Goal: Information Seeking & Learning: Learn about a topic

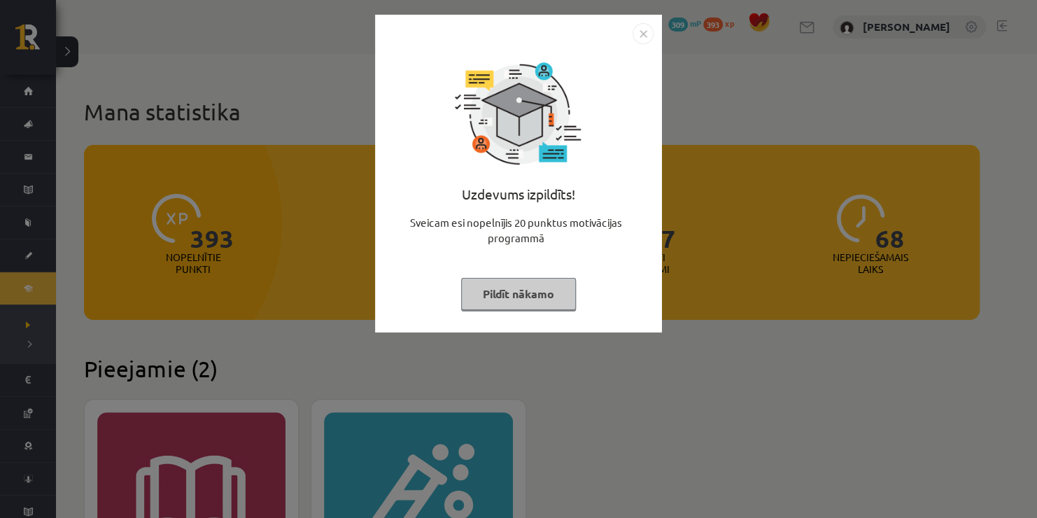
click at [642, 31] on img "Close" at bounding box center [643, 33] width 21 height 21
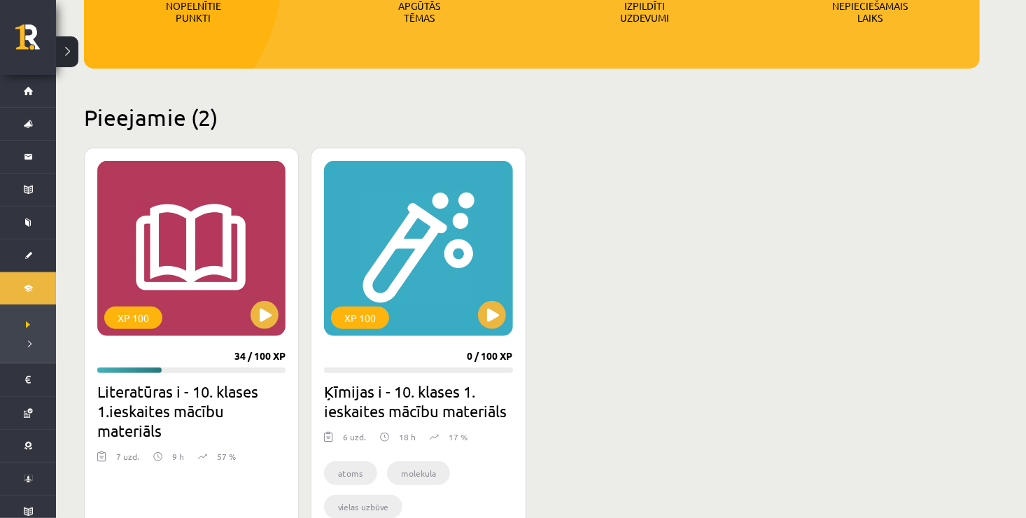
scroll to position [280, 0]
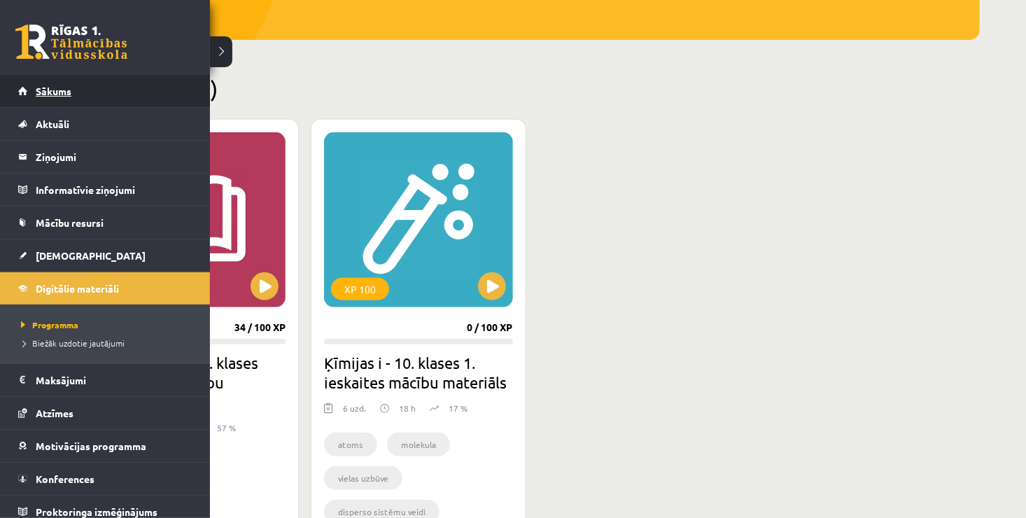
click at [36, 78] on link "Sākums" at bounding box center [105, 91] width 174 height 32
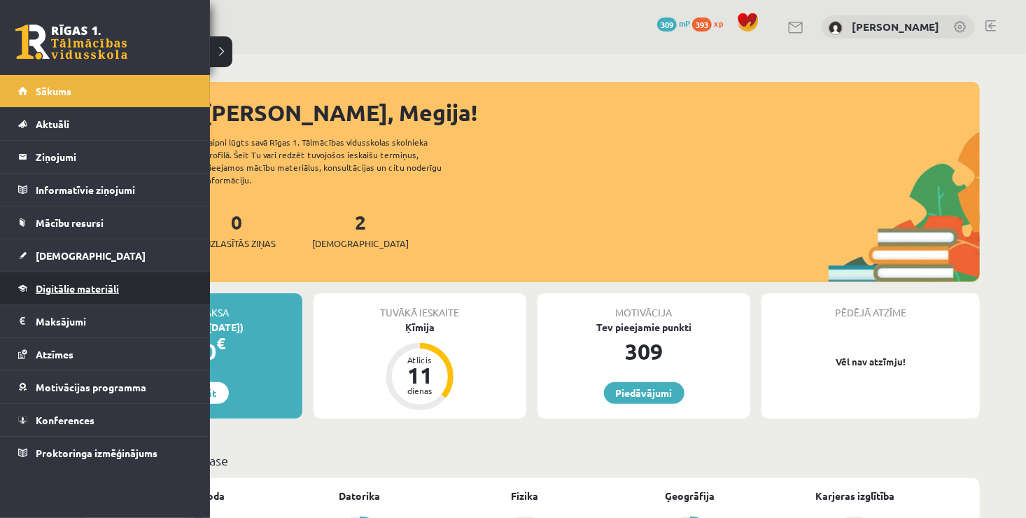
click at [67, 292] on span "Digitālie materiāli" at bounding box center [77, 288] width 83 height 13
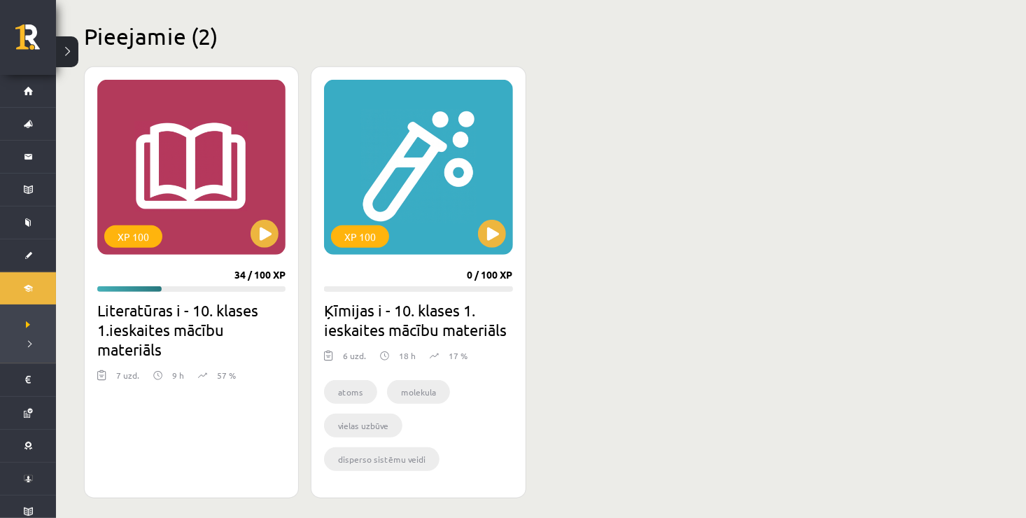
scroll to position [336, 0]
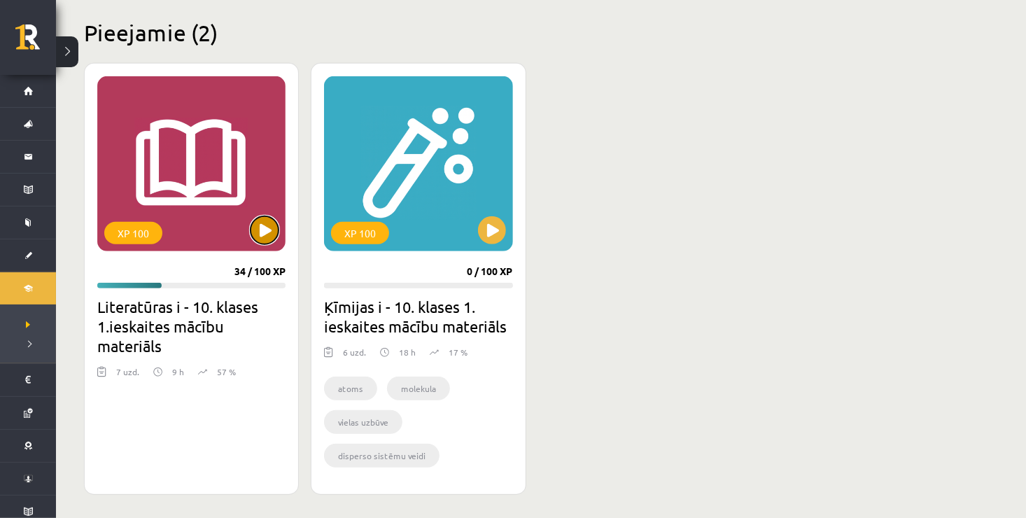
click at [267, 237] on button at bounding box center [265, 230] width 28 height 28
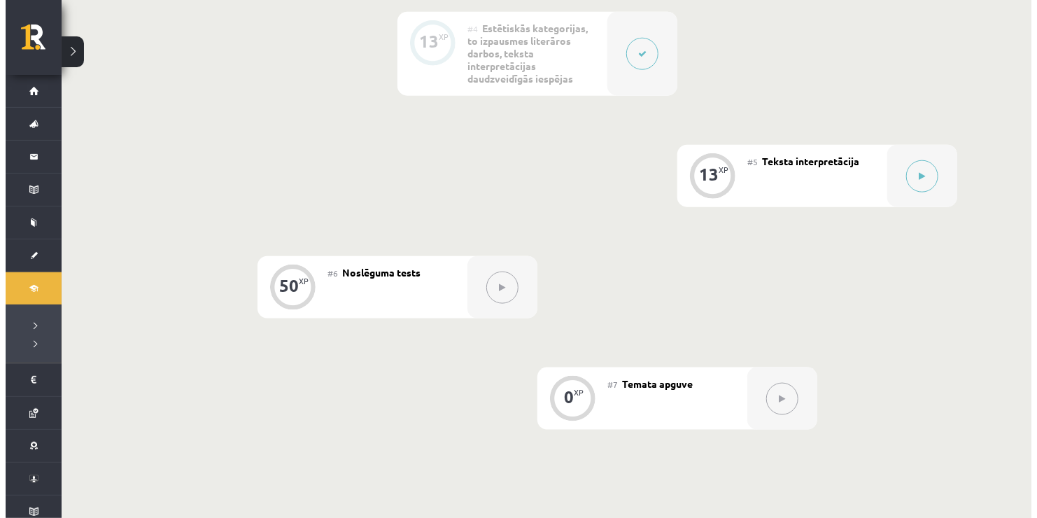
scroll to position [764, 0]
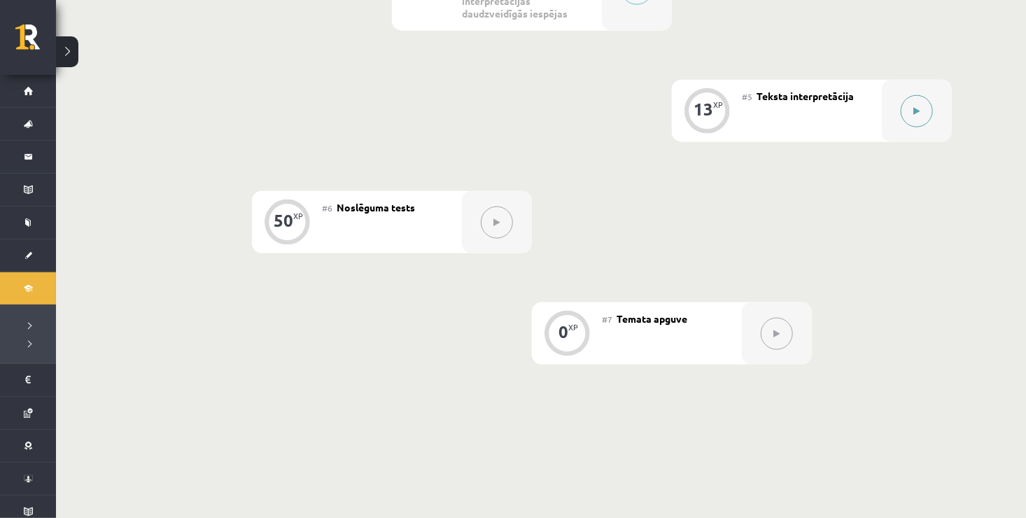
click at [922, 118] on button at bounding box center [917, 111] width 32 height 32
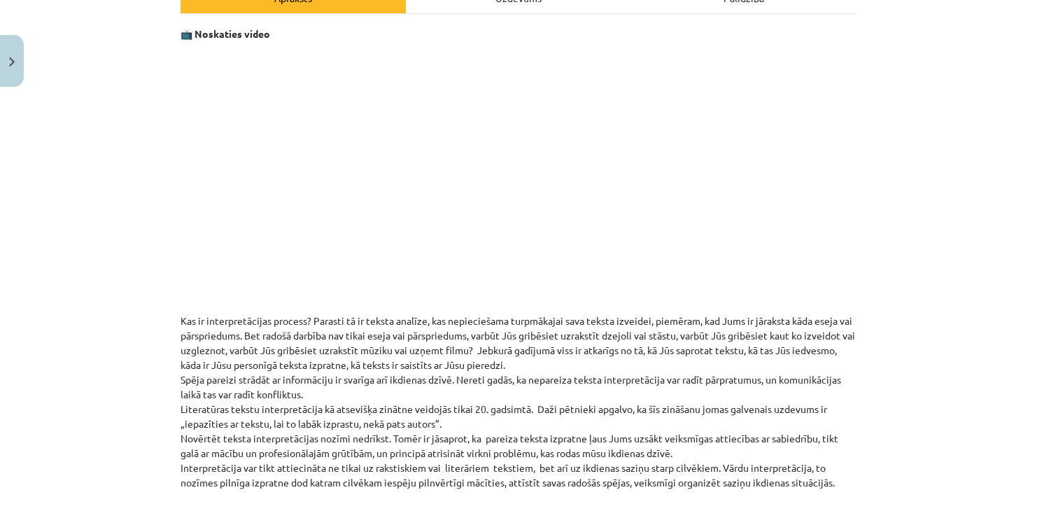
click at [499, 367] on p "Kas ir interpretācijas process? Parasti tā ir teksta analīze, kas nepieciešama …" at bounding box center [519, 402] width 676 height 176
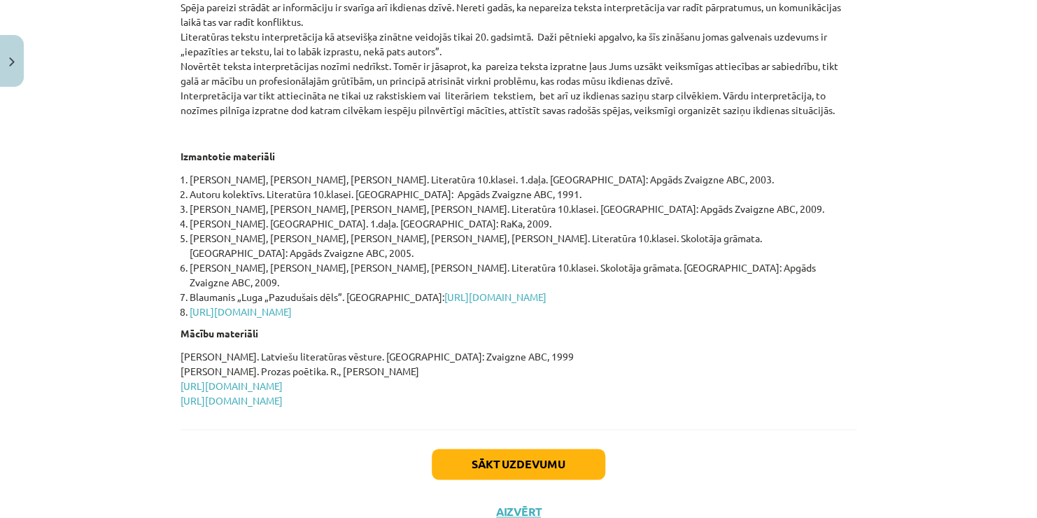
scroll to position [619, 0]
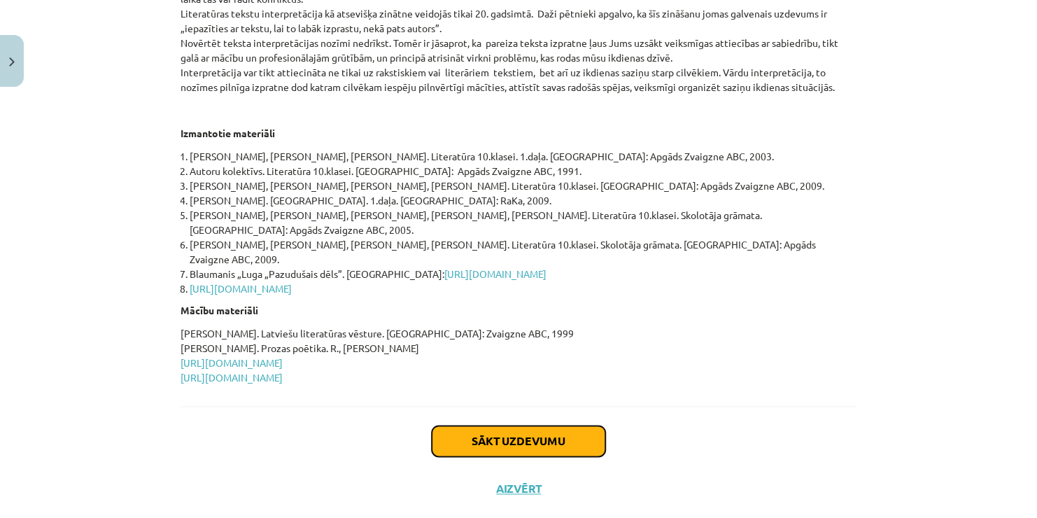
click at [521, 425] on button "Sākt uzdevumu" at bounding box center [519, 440] width 174 height 31
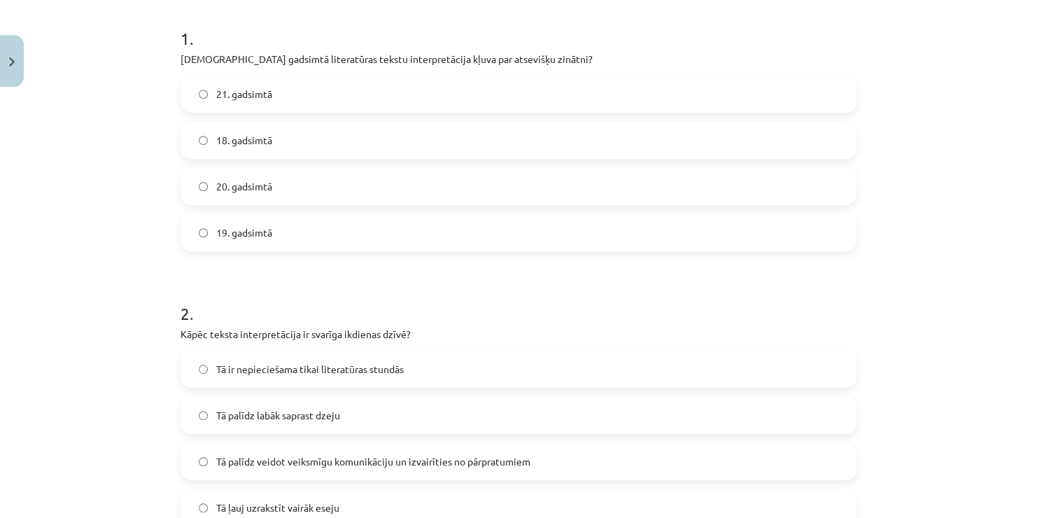
scroll to position [287, 0]
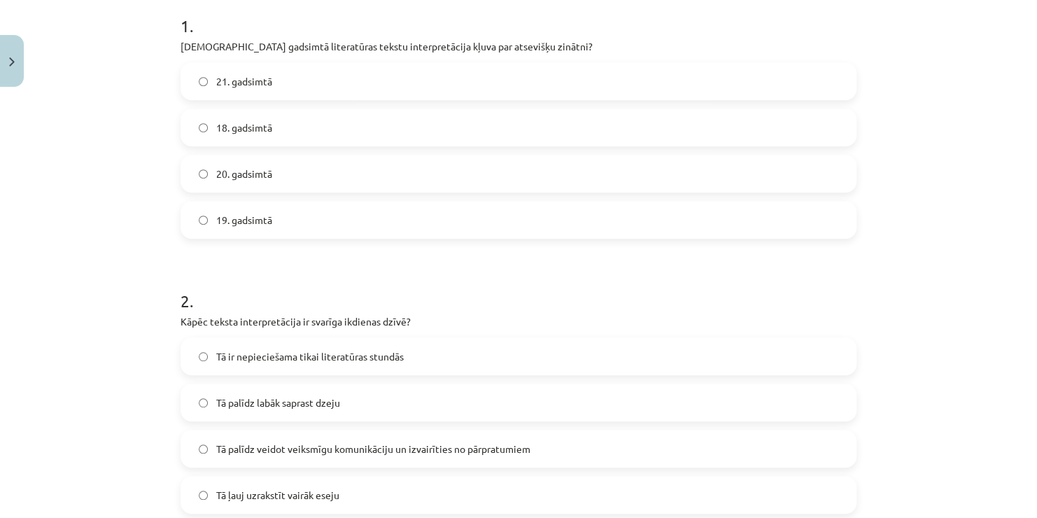
click at [455, 67] on label "21. gadsimtā" at bounding box center [518, 81] width 673 height 35
click at [418, 212] on label "19. gadsimtā" at bounding box center [518, 219] width 673 height 35
click at [499, 78] on label "21. gadsimtā" at bounding box center [518, 81] width 673 height 35
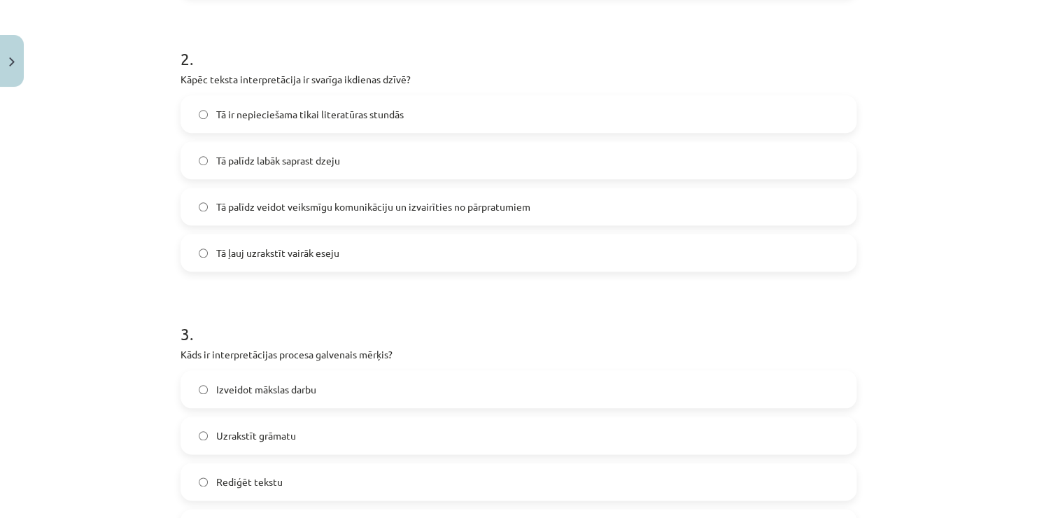
scroll to position [557, 0]
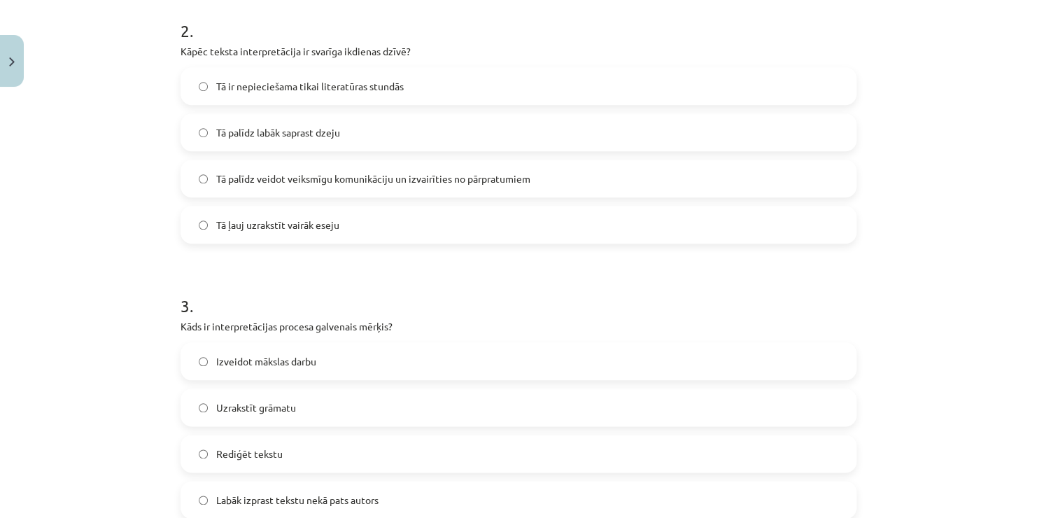
click at [325, 134] on span "Tā palīdz labāk saprast dzeju" at bounding box center [278, 132] width 124 height 15
click at [363, 178] on span "Tā palīdz veidot veiksmīgu komunikāciju un izvairīties no pārpratumiem" at bounding box center [373, 178] width 314 height 15
click at [334, 498] on span "Labāk izprast tekstu nekā pats autors" at bounding box center [297, 500] width 162 height 15
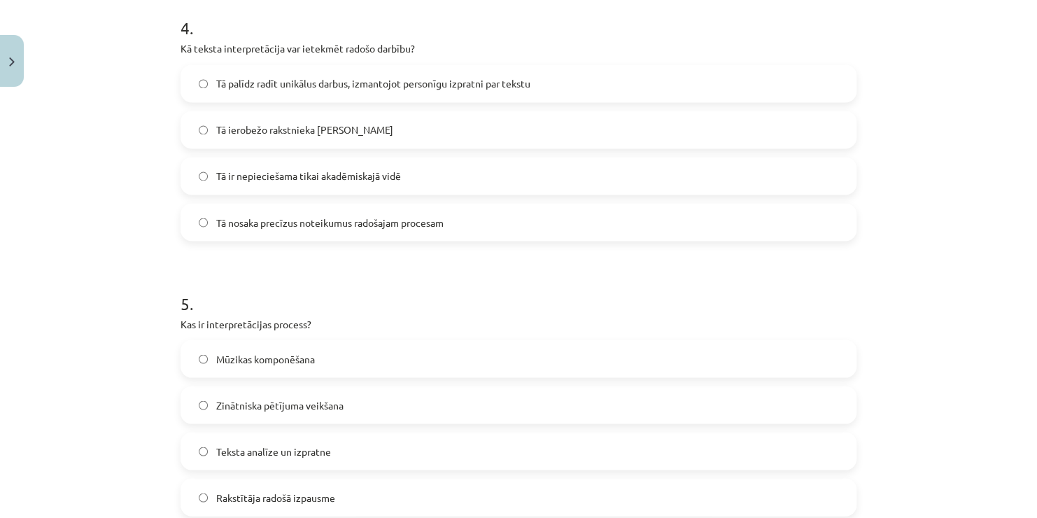
scroll to position [1117, 0]
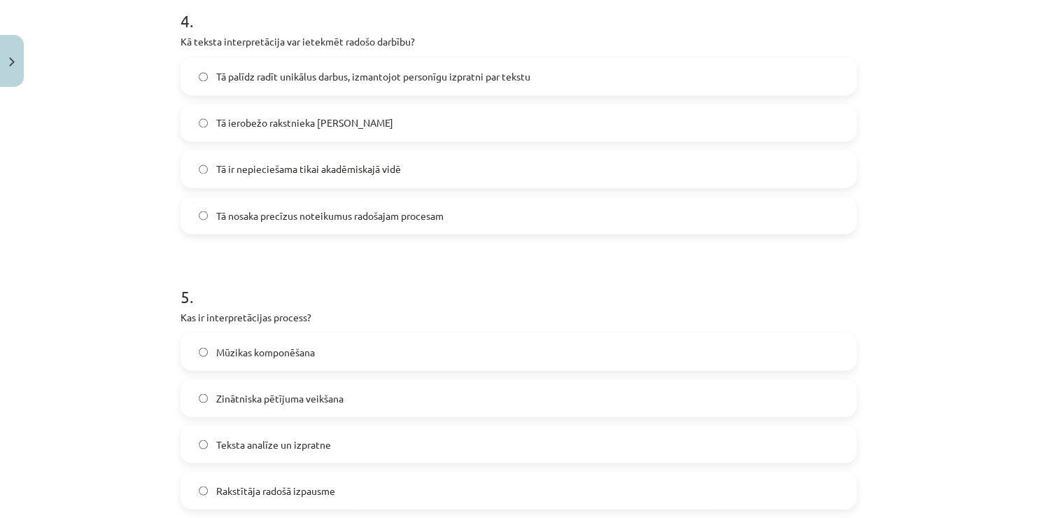
click at [471, 76] on span "Tā palīdz radīt unikālus darbus, izmantojot personīgu izpratni par tekstu" at bounding box center [373, 76] width 314 height 15
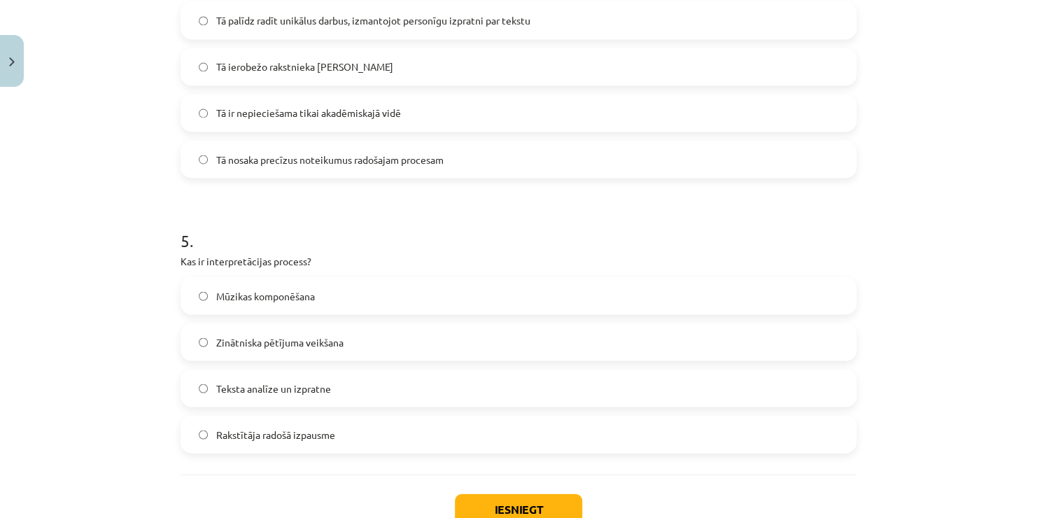
scroll to position [1269, 0]
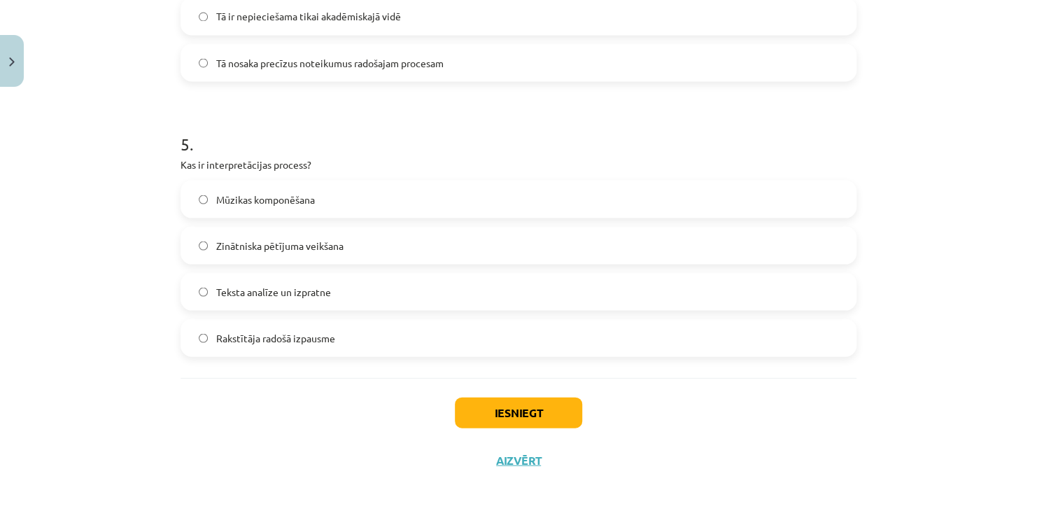
click at [356, 286] on label "Teksta analīze un izpratne" at bounding box center [518, 291] width 673 height 35
click at [455, 414] on button "Iesniegt" at bounding box center [518, 412] width 127 height 31
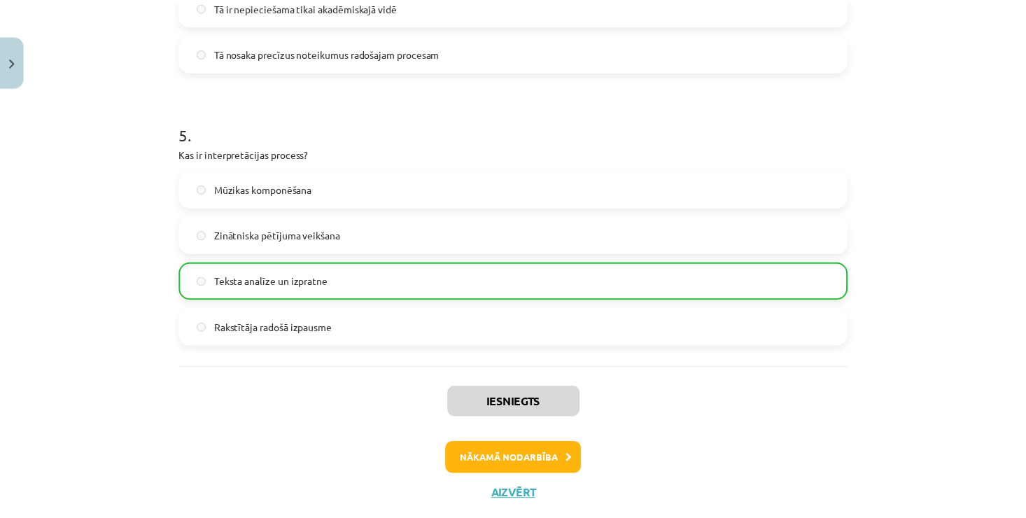
scroll to position [1314, 0]
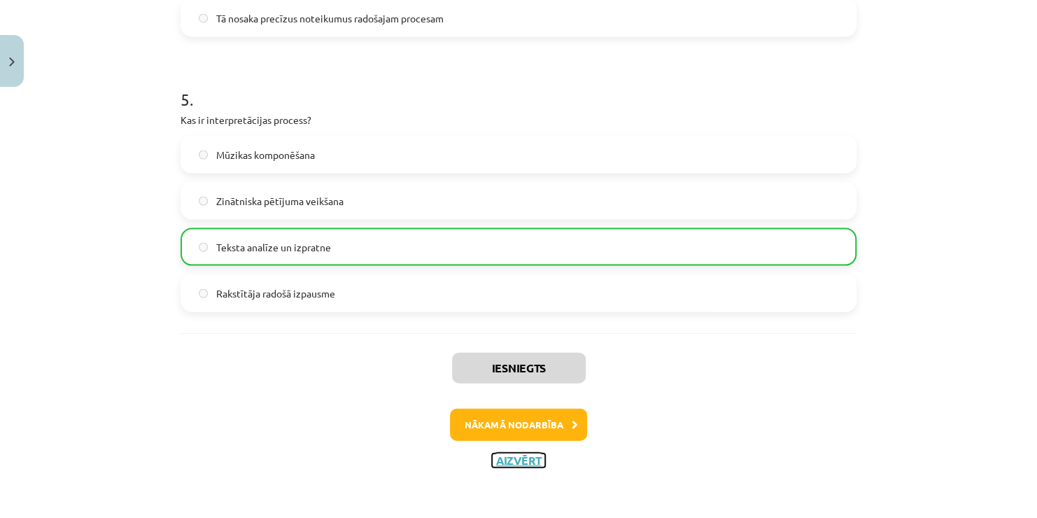
click at [507, 460] on button "Aizvērt" at bounding box center [518, 460] width 53 height 14
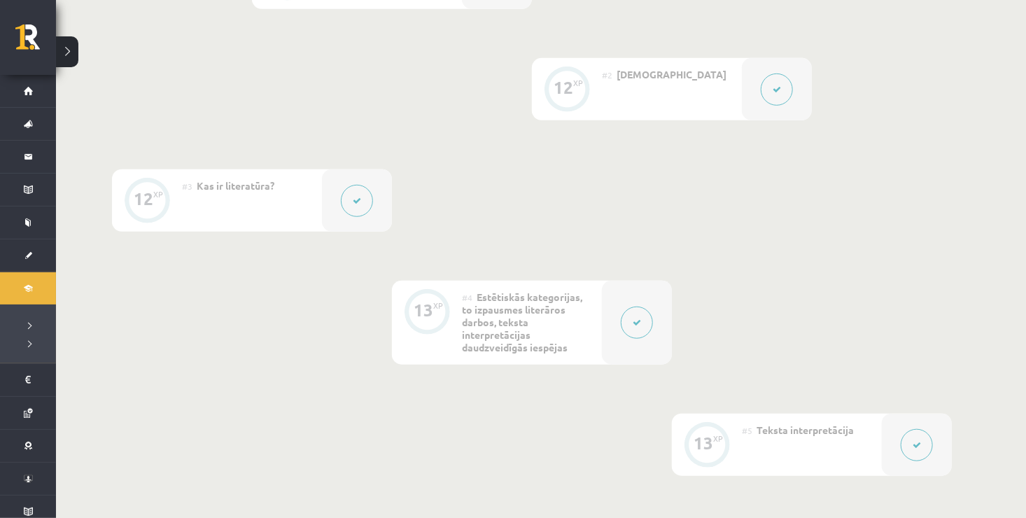
scroll to position [456, 0]
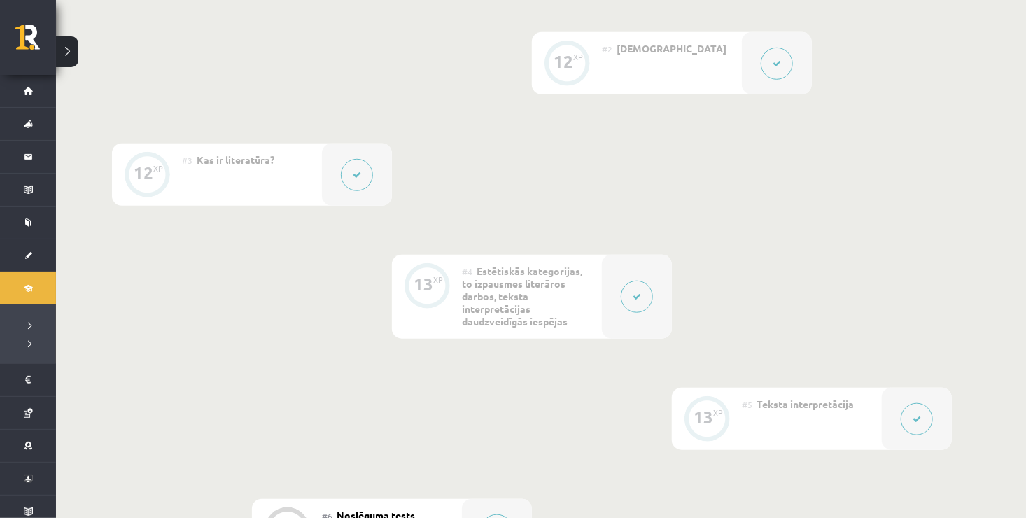
click at [1025, 7] on div "Digitālie materiāli 44 XP XP 100 44 / 100 XP Literatūras i - 10. klases 1.ieska…" at bounding box center [541, 188] width 970 height 1180
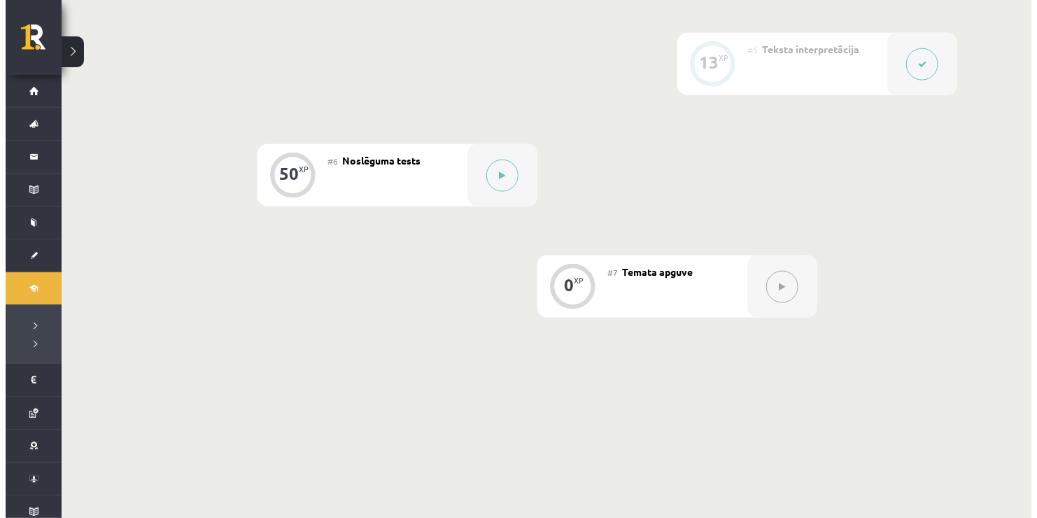
scroll to position [848, 0]
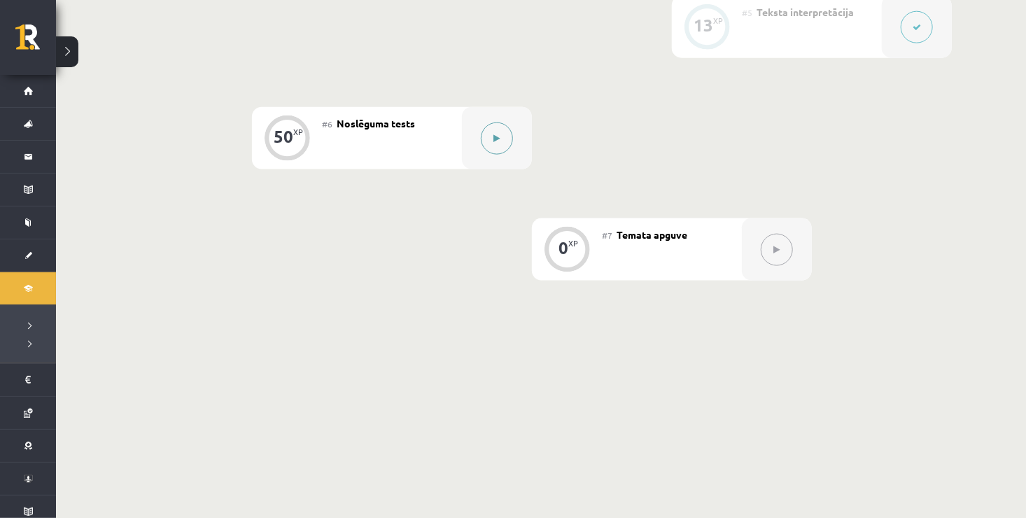
click at [498, 137] on icon at bounding box center [497, 138] width 6 height 8
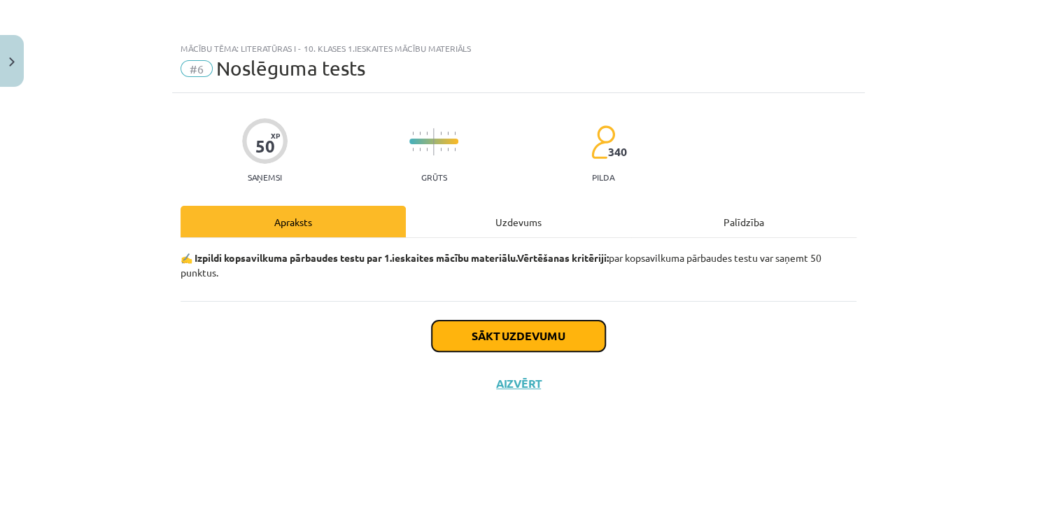
click at [479, 328] on button "Sākt uzdevumu" at bounding box center [519, 336] width 174 height 31
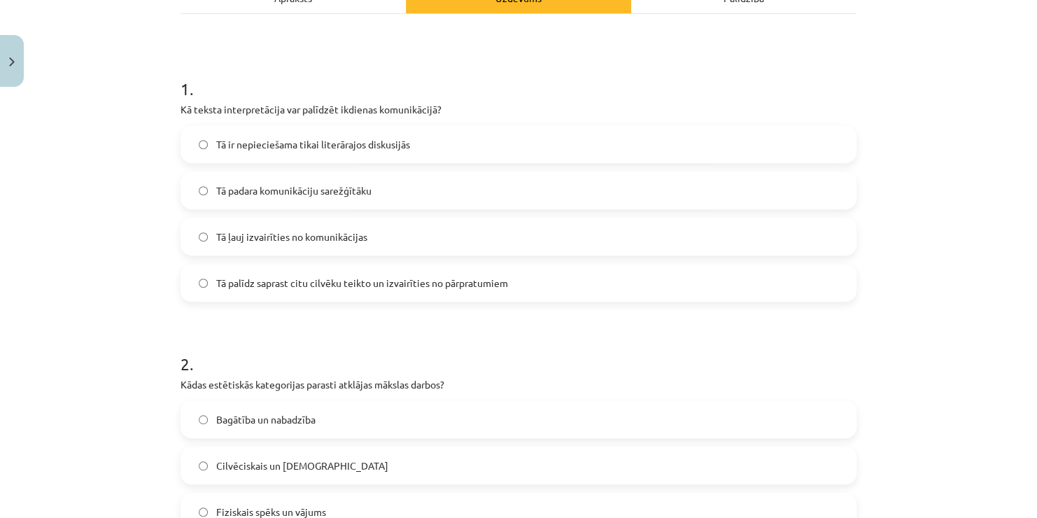
scroll to position [252, 0]
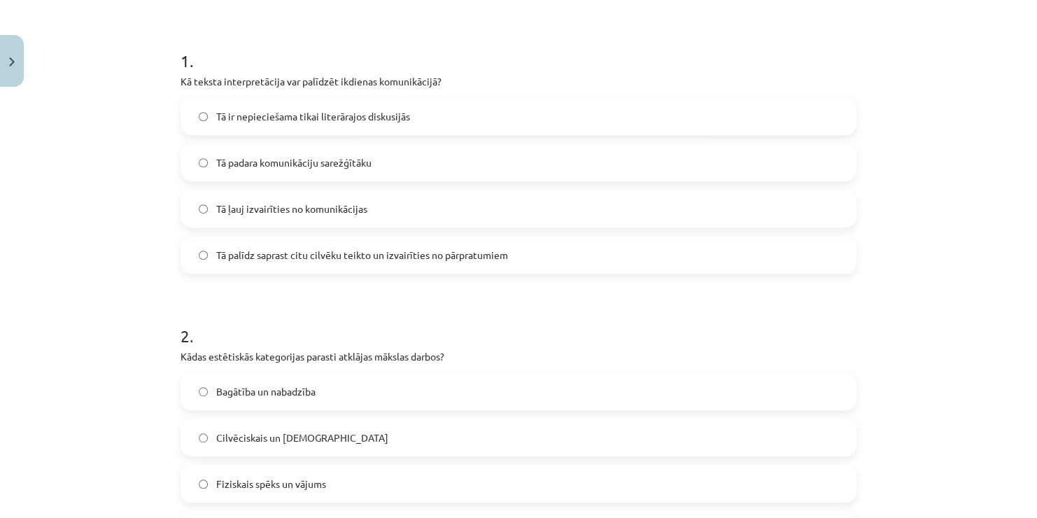
click at [505, 251] on label "Tā palīdz saprast citu cilvēku teikto un izvairīties no pārpratumiem" at bounding box center [518, 254] width 673 height 35
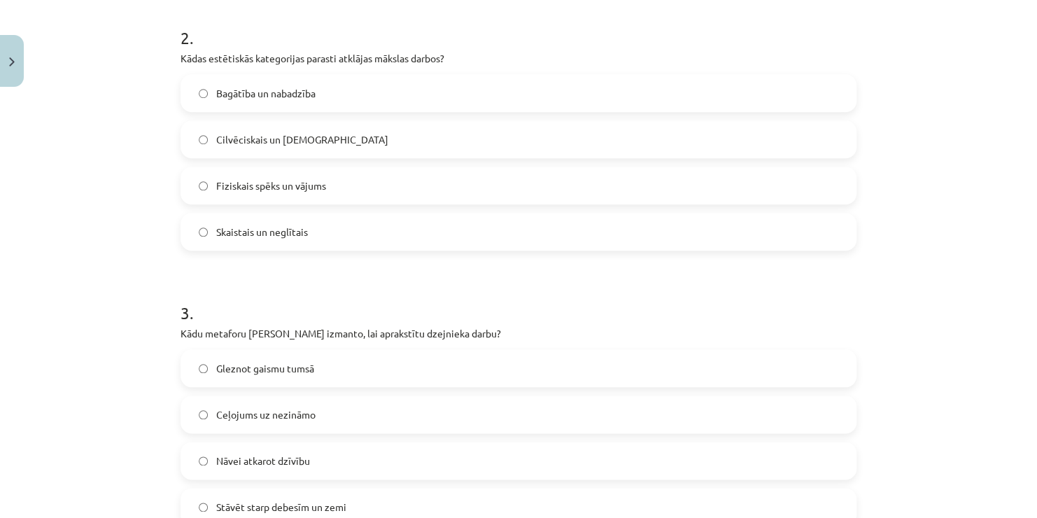
scroll to position [560, 0]
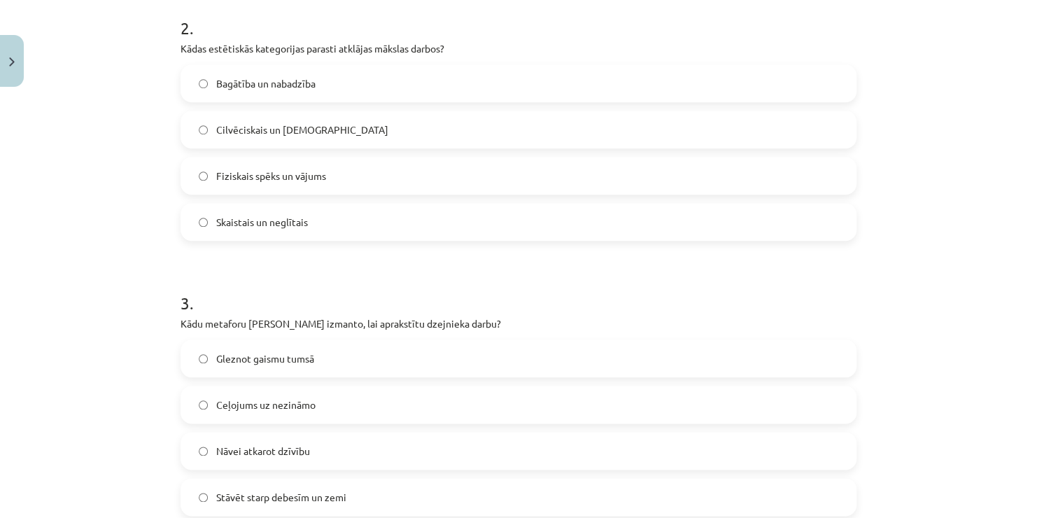
click at [317, 223] on label "Skaistais un neglītais" at bounding box center [518, 221] width 673 height 35
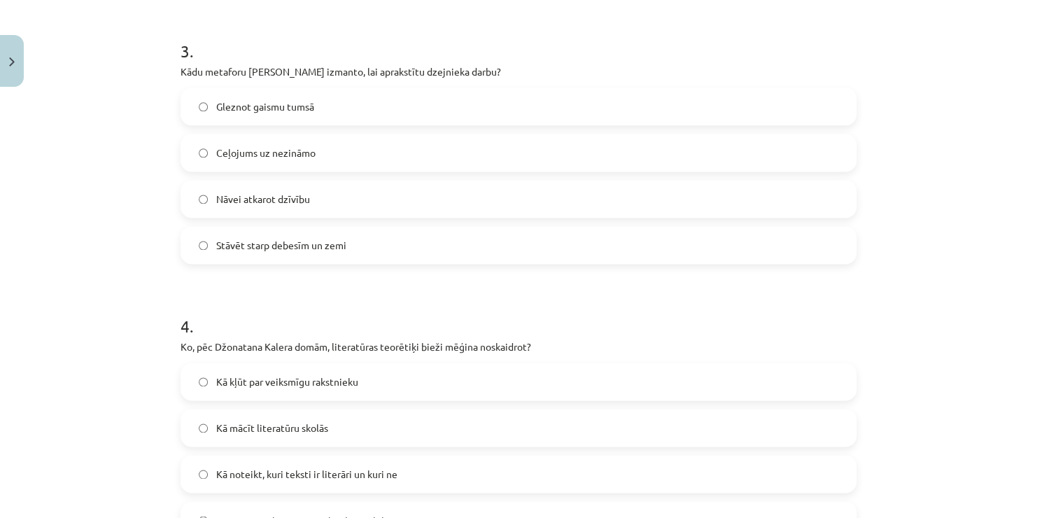
scroll to position [840, 0]
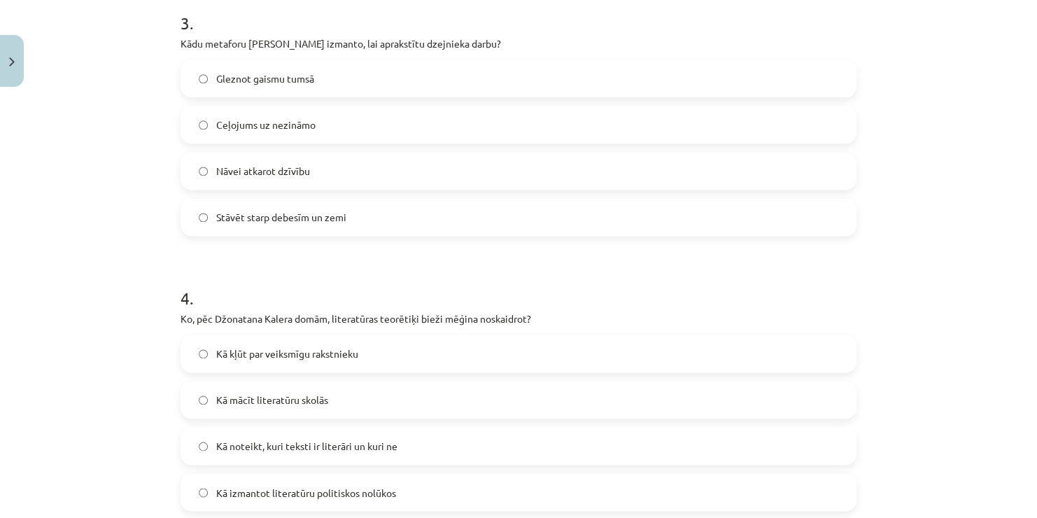
click at [307, 132] on label "Ceļojums uz nezināmo" at bounding box center [518, 124] width 673 height 35
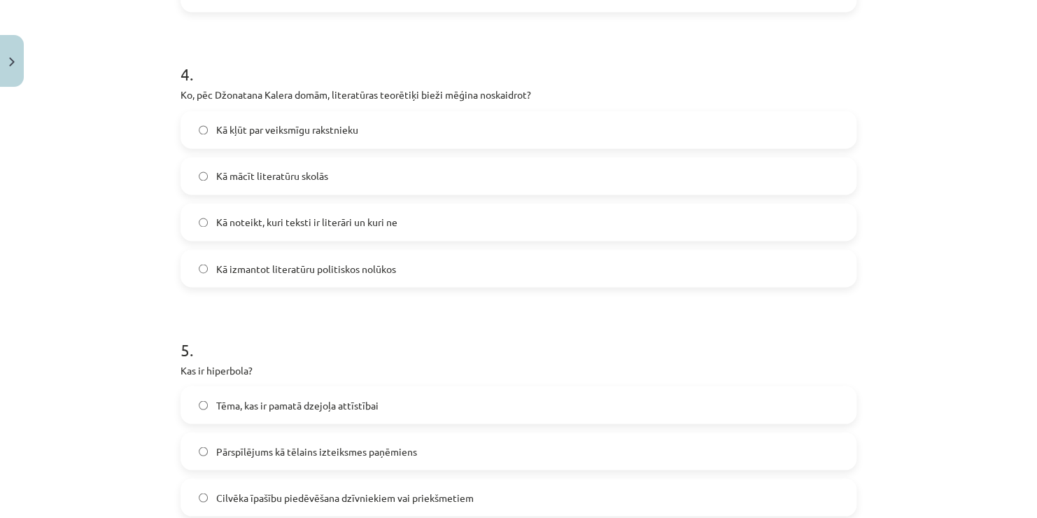
scroll to position [1092, 0]
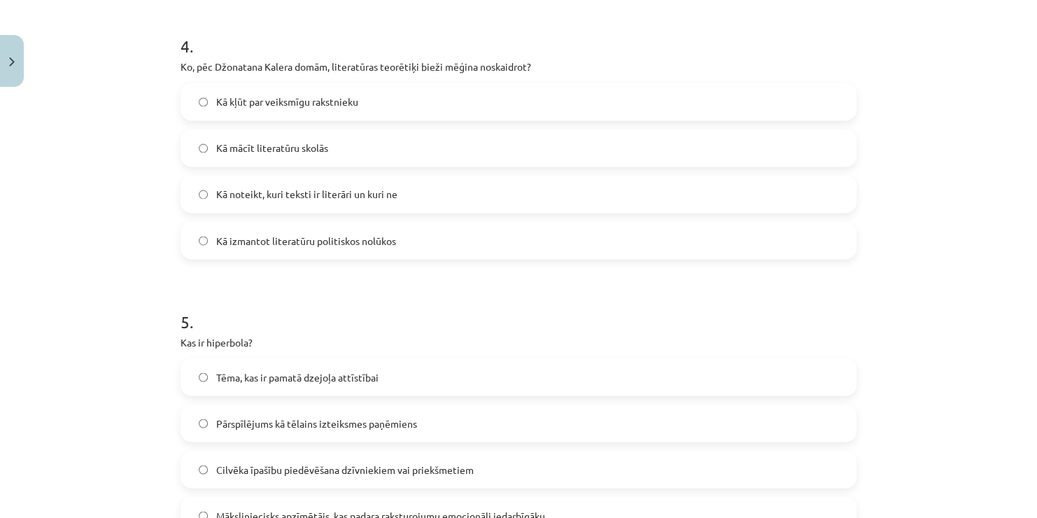
click at [355, 99] on label "Kā kļūt par veiksmīgu rakstnieku" at bounding box center [518, 101] width 673 height 35
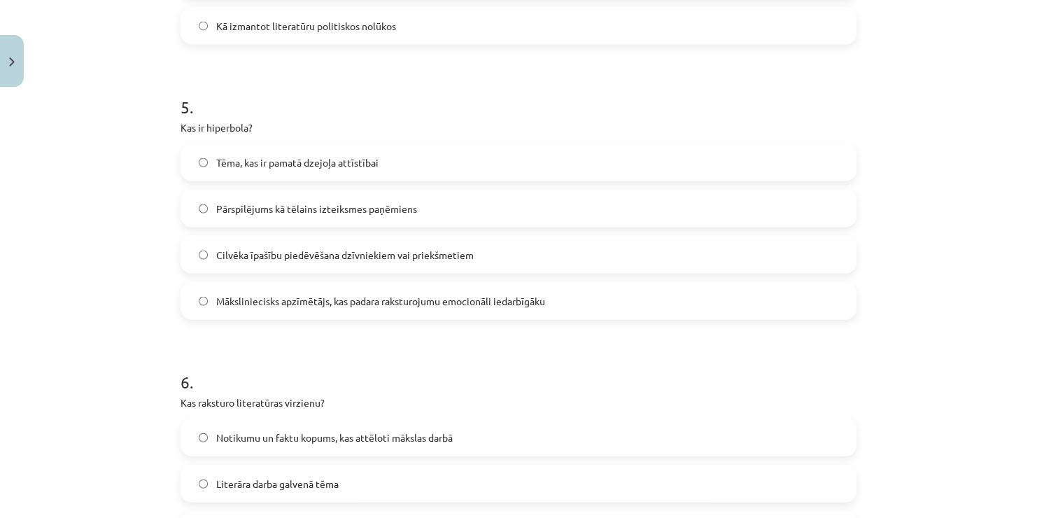
scroll to position [1390, 0]
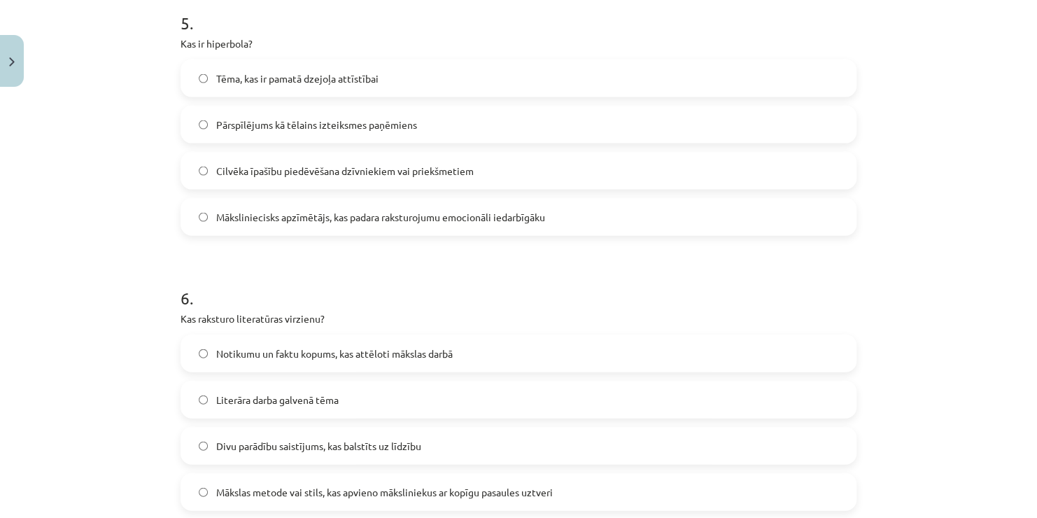
click at [345, 222] on span "Māksliniecisks apzīmētājs, kas padara raksturojumu emocionāli iedarbīgāku" at bounding box center [380, 217] width 329 height 15
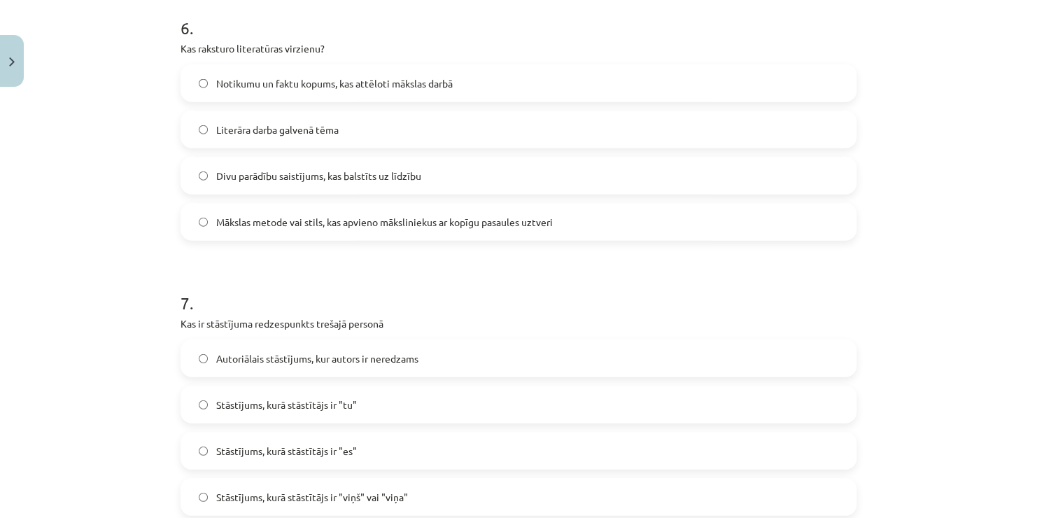
scroll to position [1670, 0]
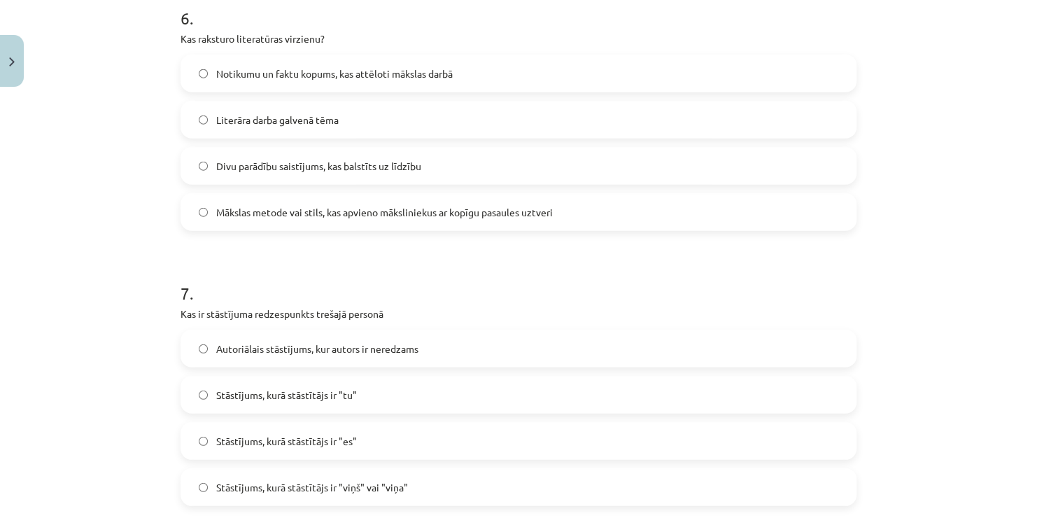
click at [306, 227] on label "Mākslas metode vai stils, kas apvieno māksliniekus ar kopīgu pasaules uztveri" at bounding box center [518, 212] width 673 height 35
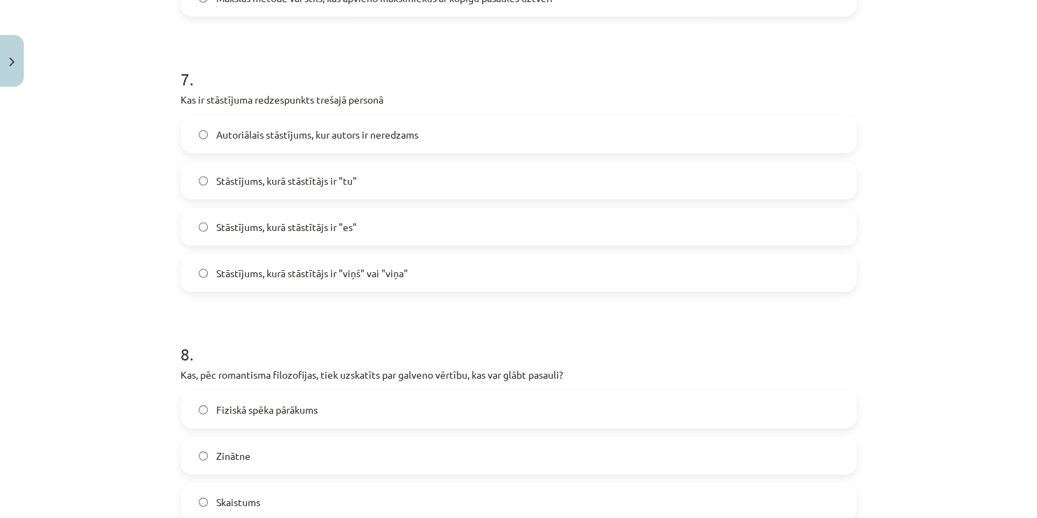
scroll to position [1931, 0]
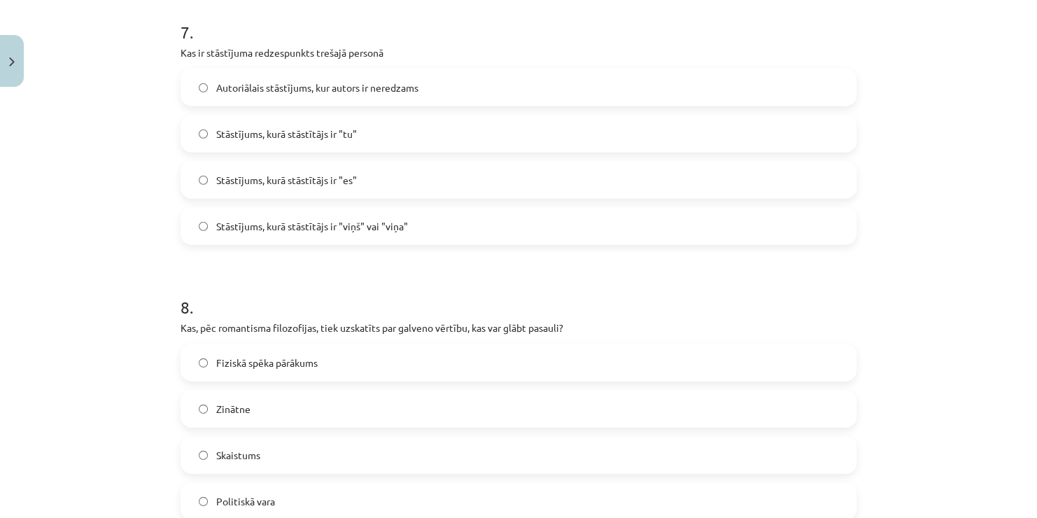
click at [540, 230] on label "Stāstījums, kurā stāstītājs ir "viņš" vai "viņa"" at bounding box center [518, 226] width 673 height 35
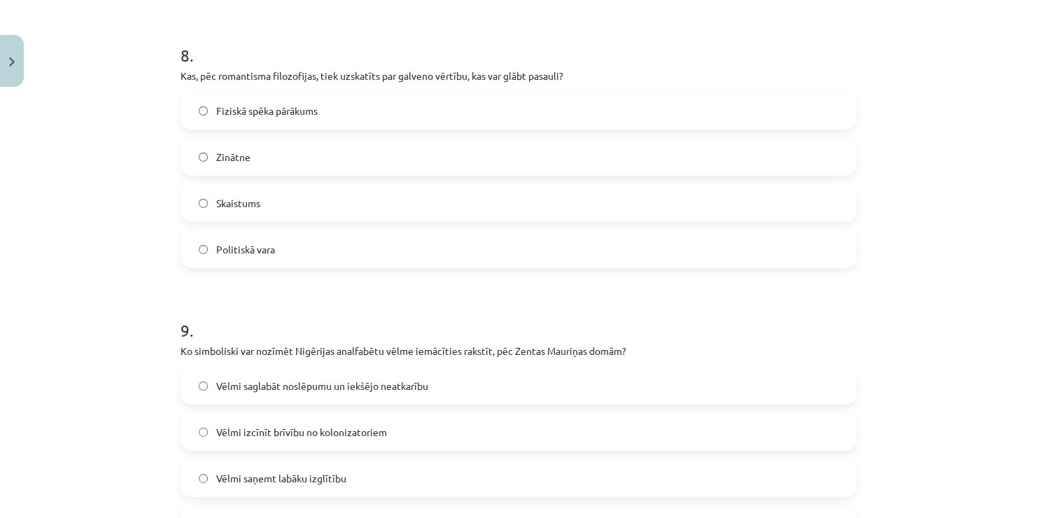
scroll to position [2201, 0]
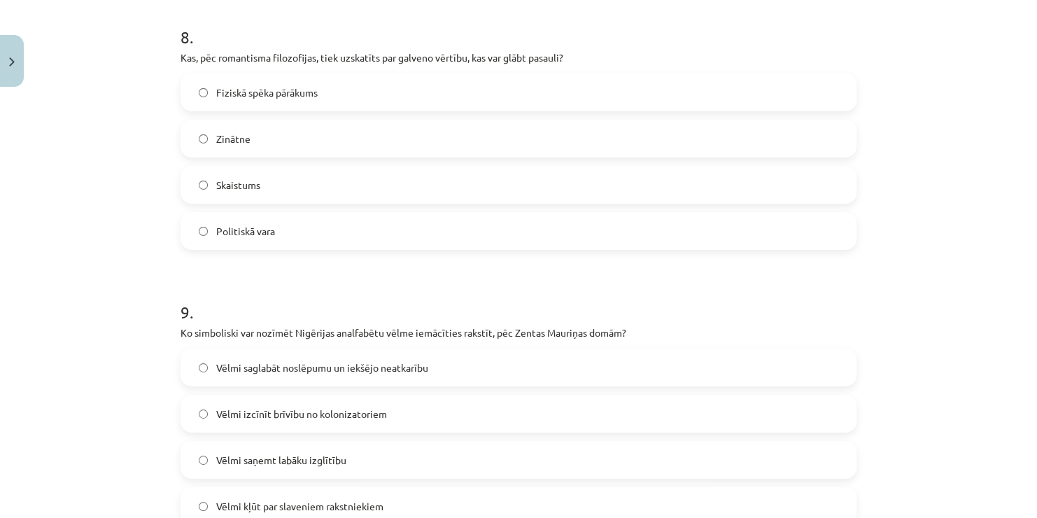
click at [329, 137] on label "Zinātne" at bounding box center [518, 138] width 673 height 35
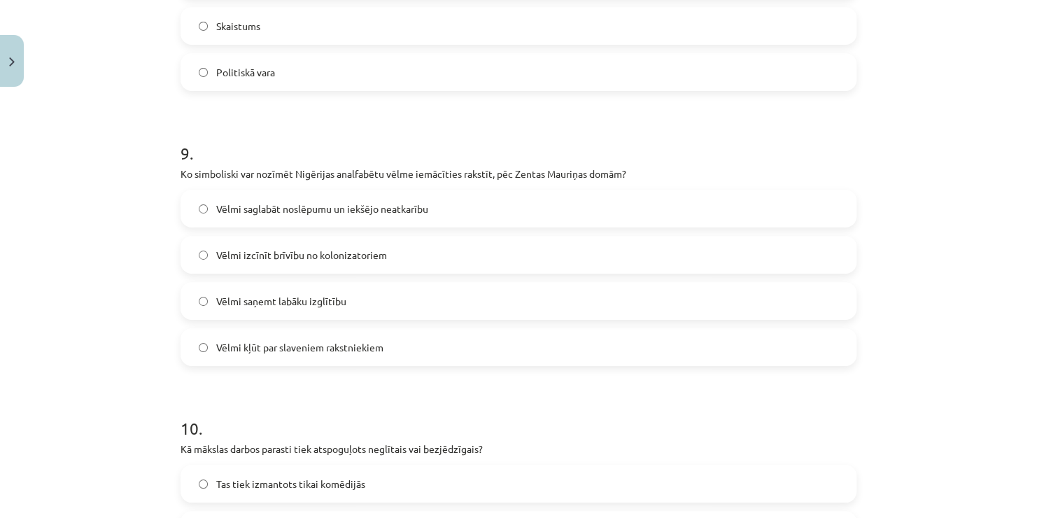
scroll to position [2472, 0]
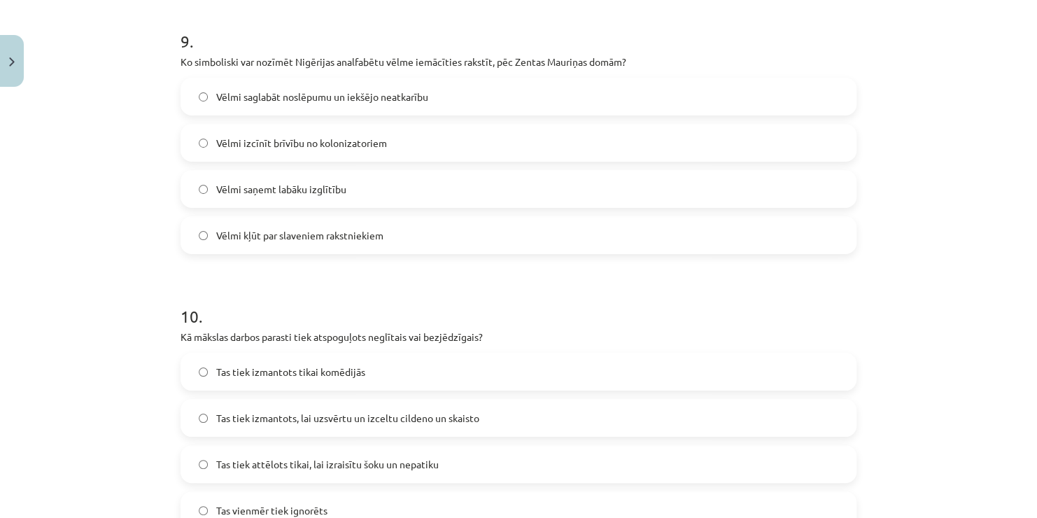
click at [435, 94] on label "Vēlmi saglabāt noslēpumu un iekšējo neatkarību" at bounding box center [518, 96] width 673 height 35
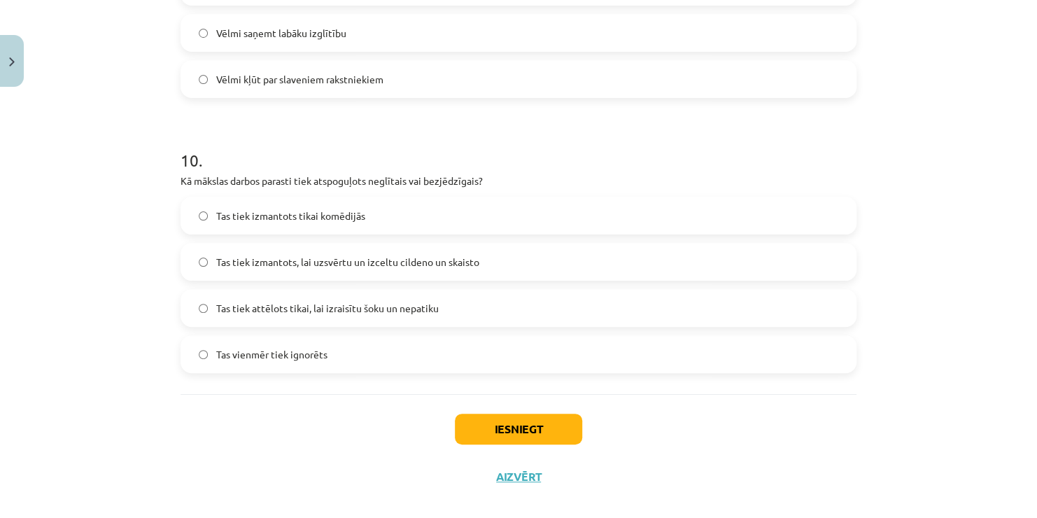
scroll to position [2640, 0]
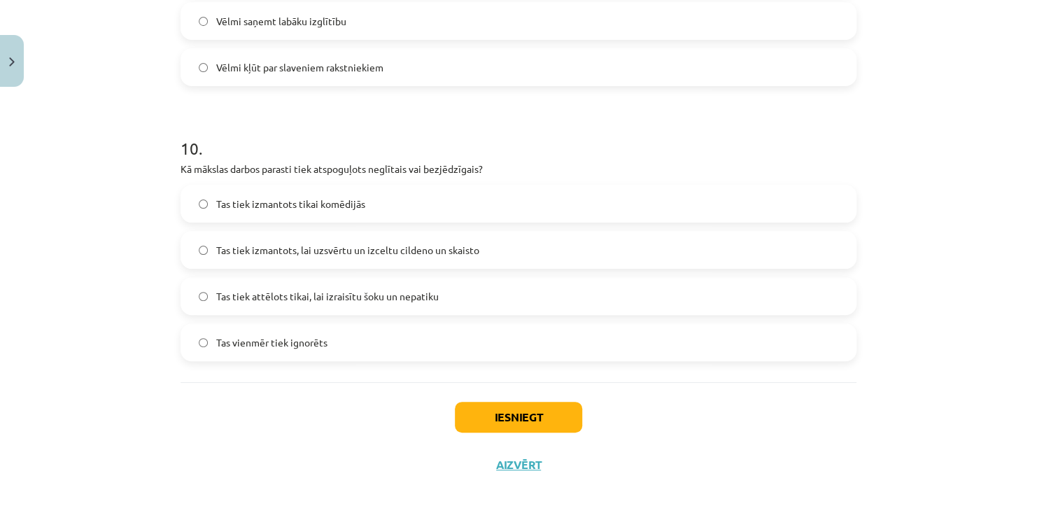
click at [437, 232] on label "Tas tiek izmantots, lai uzsvērtu un izceltu cildeno un skaisto" at bounding box center [518, 249] width 673 height 35
click at [463, 423] on button "Iesniegt" at bounding box center [518, 417] width 127 height 31
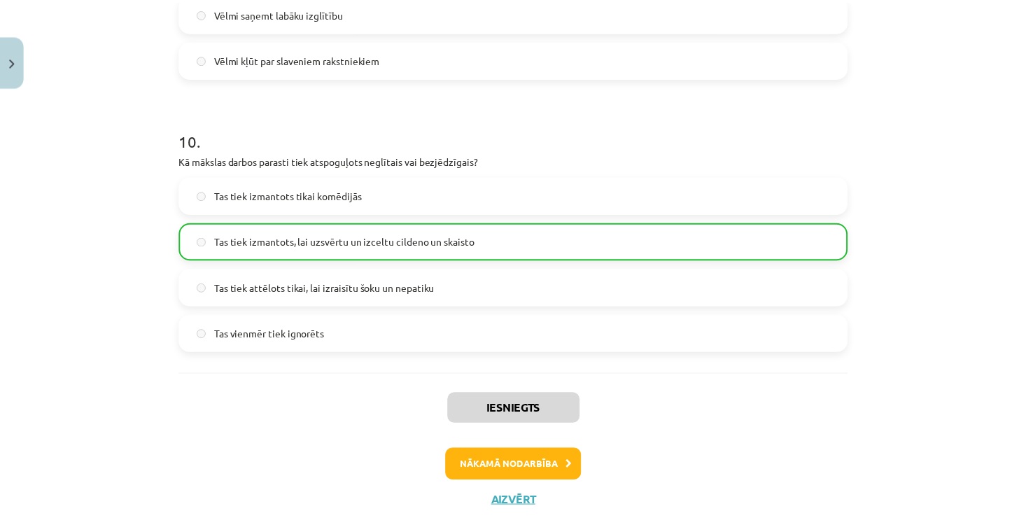
scroll to position [2689, 0]
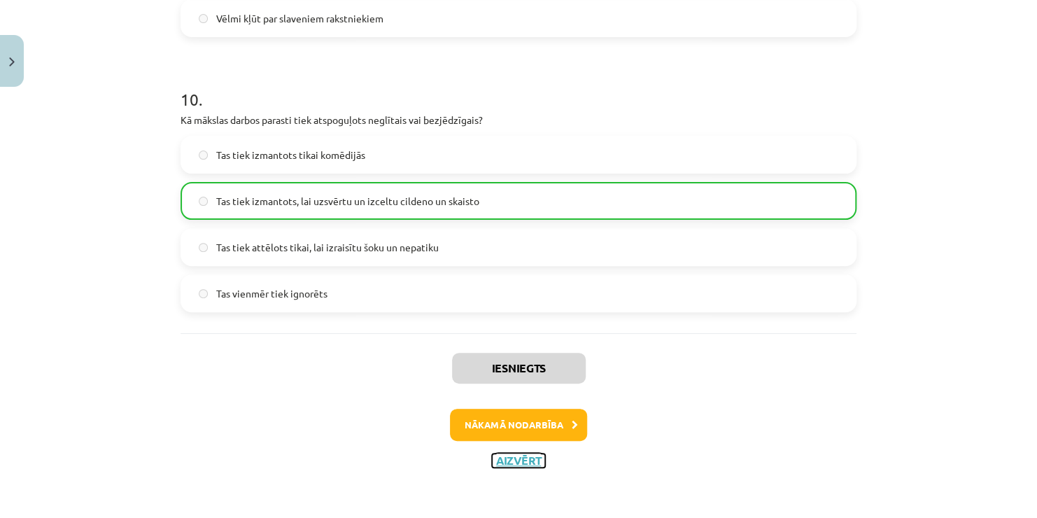
click at [516, 461] on button "Aizvērt" at bounding box center [518, 460] width 53 height 14
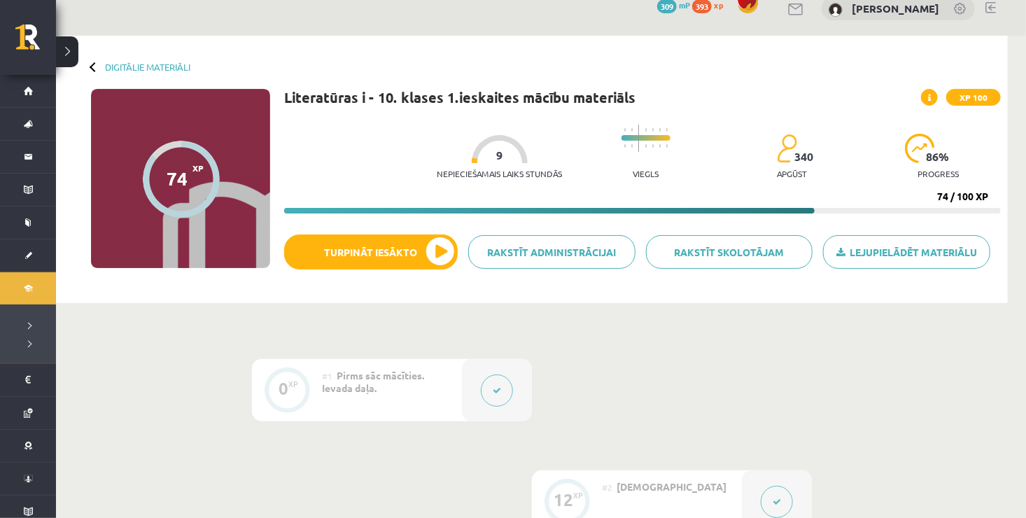
scroll to position [0, 0]
